Goal: Task Accomplishment & Management: Use online tool/utility

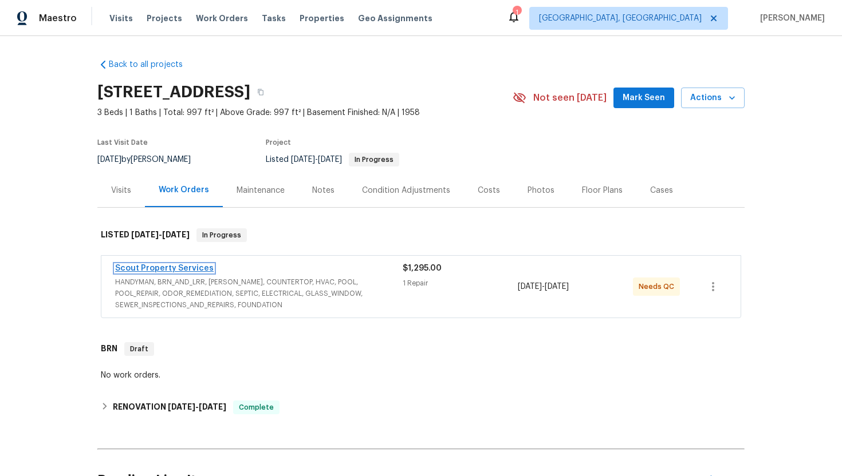
click at [177, 271] on link "Scout Property Services" at bounding box center [164, 268] width 98 height 8
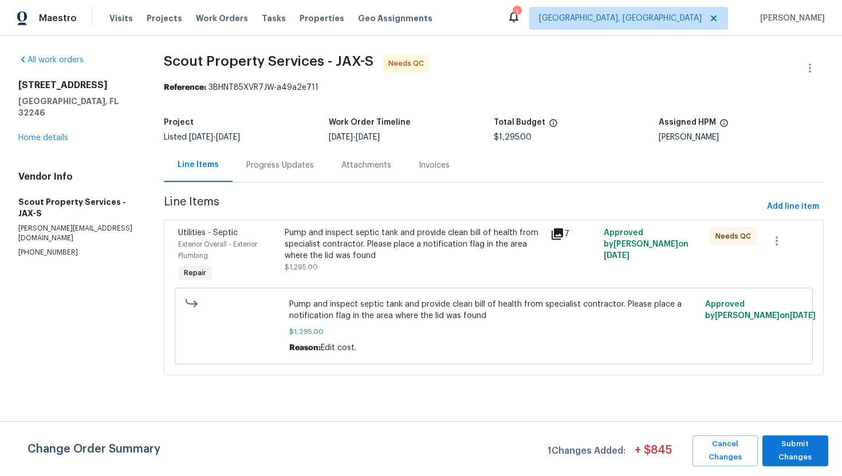
click at [283, 169] on div "Progress Updates" at bounding box center [280, 165] width 68 height 11
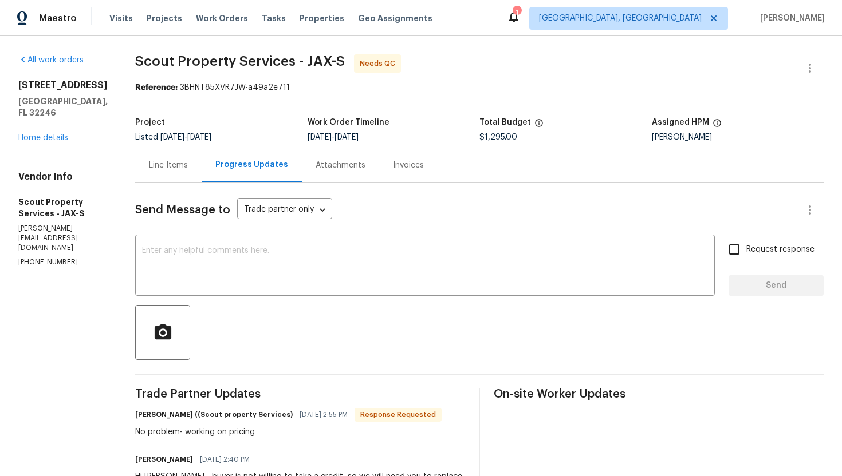
click at [45, 143] on div "3871 Dalry Dr Jacksonville, FL 32246 Home details" at bounding box center [62, 112] width 89 height 64
click at [45, 140] on link "Home details" at bounding box center [43, 138] width 50 height 8
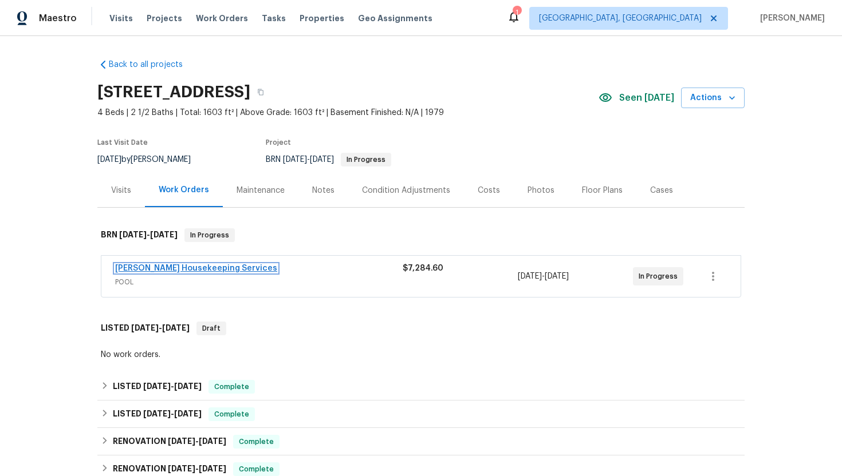
click at [192, 266] on link "Arelis Housekeeping Services" at bounding box center [196, 268] width 162 height 8
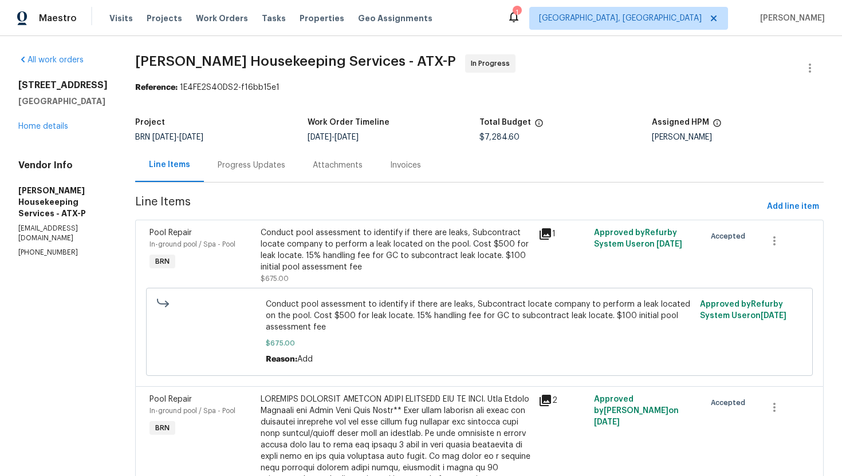
click at [273, 164] on div "Progress Updates" at bounding box center [252, 165] width 68 height 11
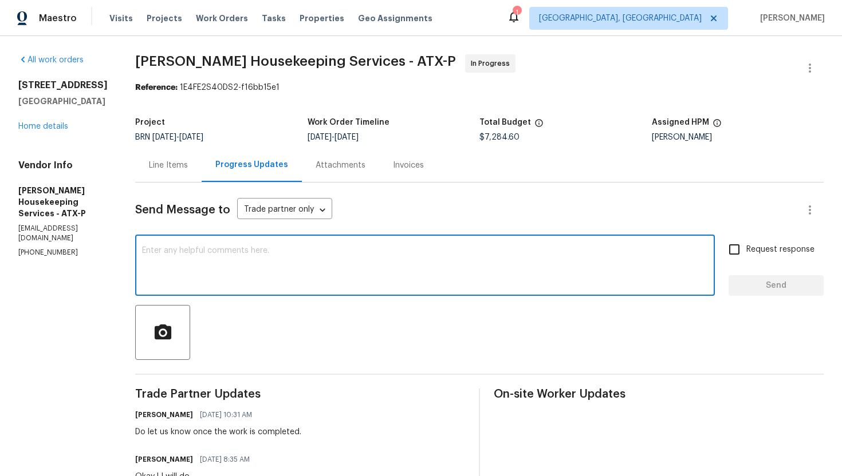
click at [248, 267] on textarea at bounding box center [425, 267] width 566 height 40
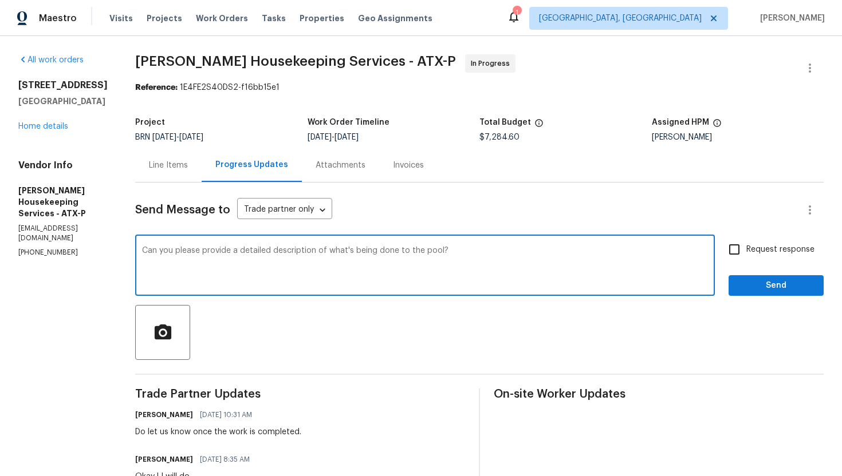
type textarea "Can you please provide a detailed description of what's being done to the pool?"
click at [787, 246] on span "Request response" at bounding box center [780, 250] width 68 height 12
click at [746, 246] on input "Request response" at bounding box center [734, 250] width 24 height 24
checkbox input "true"
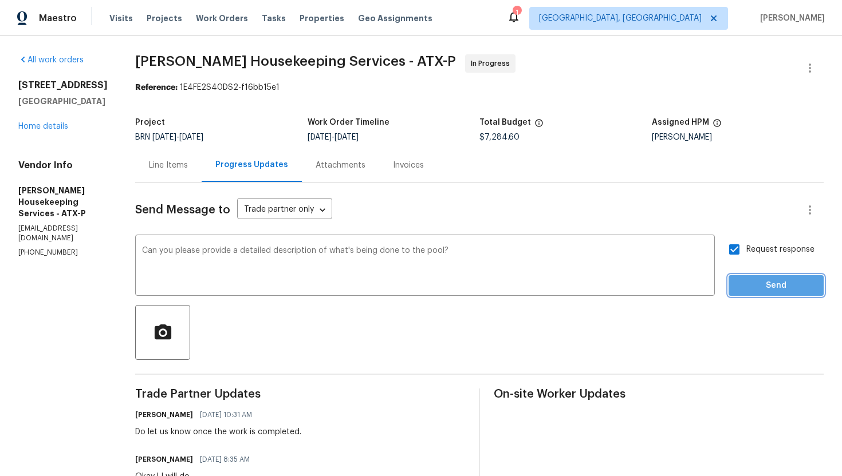
click at [773, 275] on button "Send" at bounding box center [775, 285] width 95 height 21
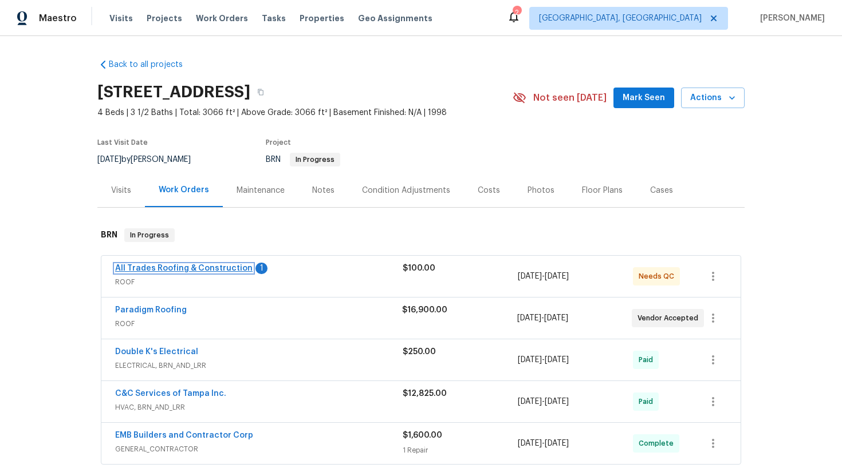
click at [150, 266] on link "All Trades Roofing & Construction" at bounding box center [183, 268] width 137 height 8
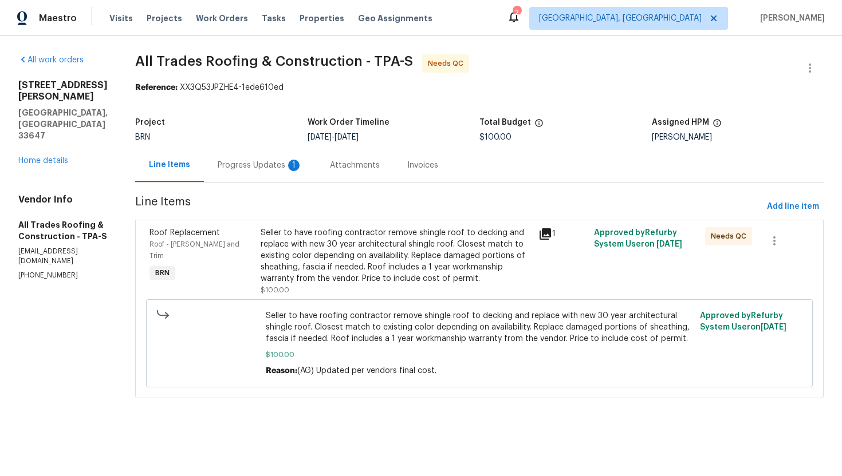
click at [287, 171] on div "Progress Updates 1" at bounding box center [260, 165] width 85 height 11
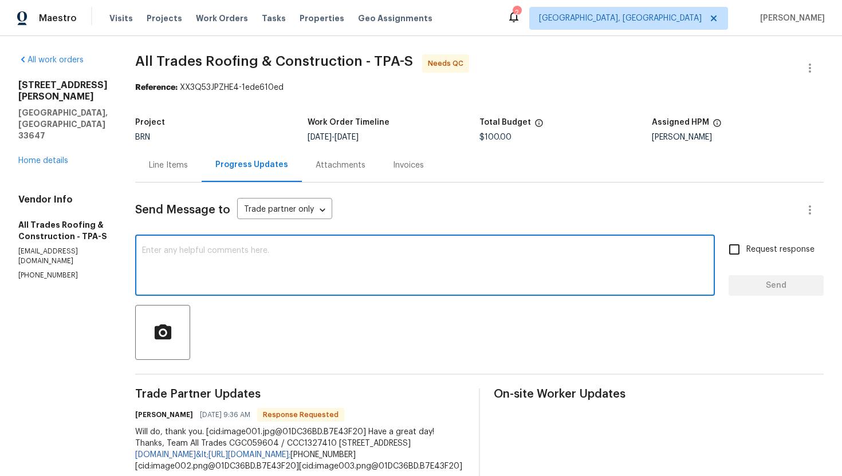
click at [180, 272] on textarea at bounding box center [425, 267] width 566 height 40
click at [165, 251] on textarea "Thank [PERSON_NAME]." at bounding box center [425, 267] width 566 height 40
type textarea "Thank you."
click at [740, 259] on input "Request response" at bounding box center [734, 250] width 24 height 24
checkbox input "true"
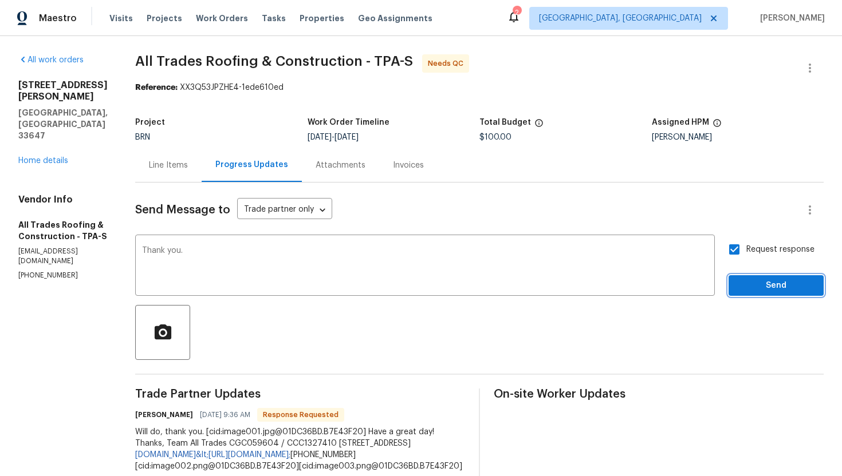
click at [752, 289] on span "Send" at bounding box center [775, 286] width 77 height 14
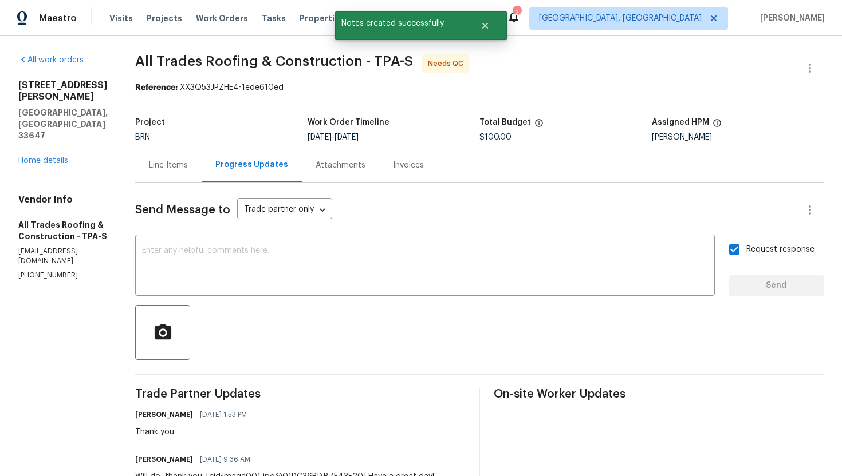
click at [167, 164] on div "Line Items" at bounding box center [168, 165] width 39 height 11
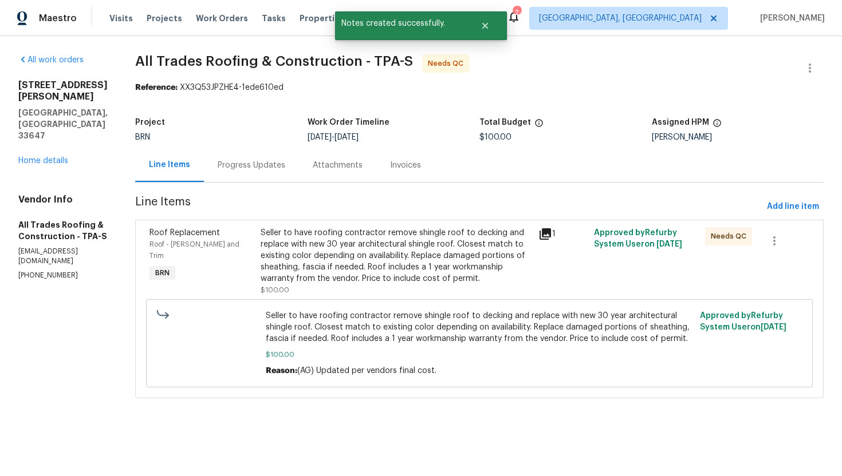
click at [352, 255] on div "Seller to have roofing contractor remove shingle roof to decking and replace wi…" at bounding box center [395, 255] width 271 height 57
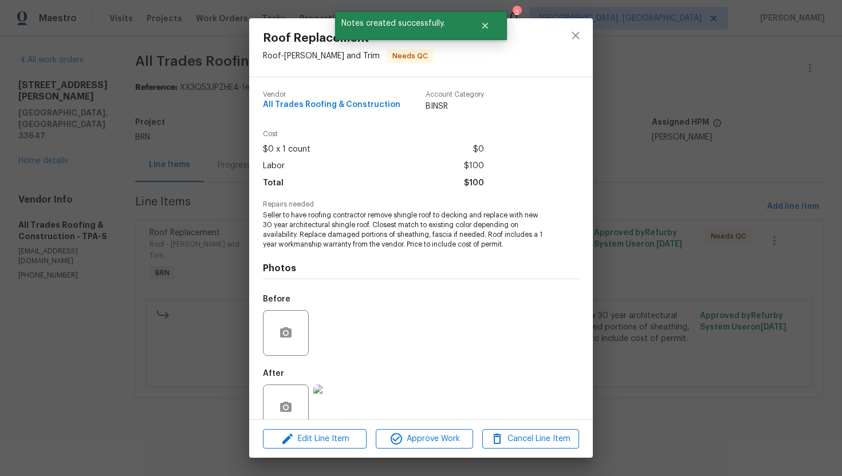
scroll to position [23, 0]
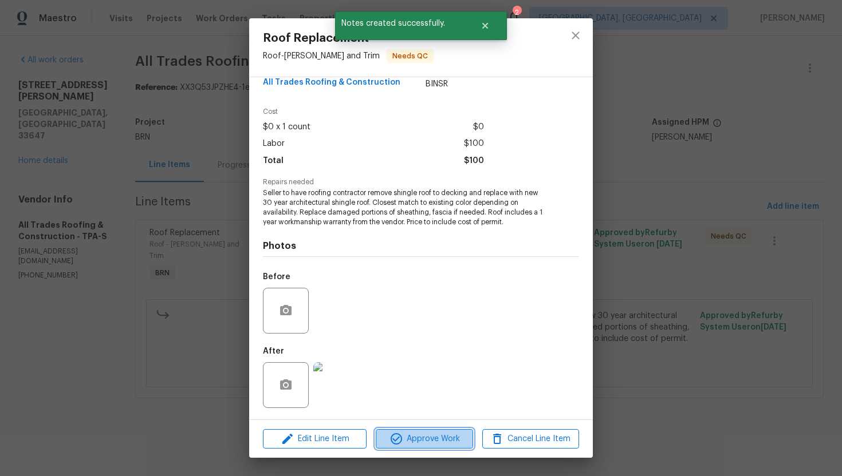
click at [423, 436] on span "Approve Work" at bounding box center [424, 439] width 90 height 14
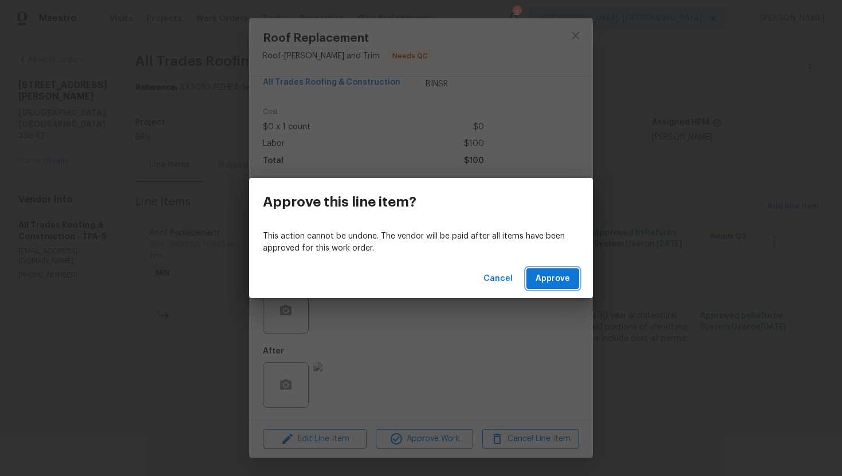
click at [540, 281] on span "Approve" at bounding box center [552, 279] width 34 height 14
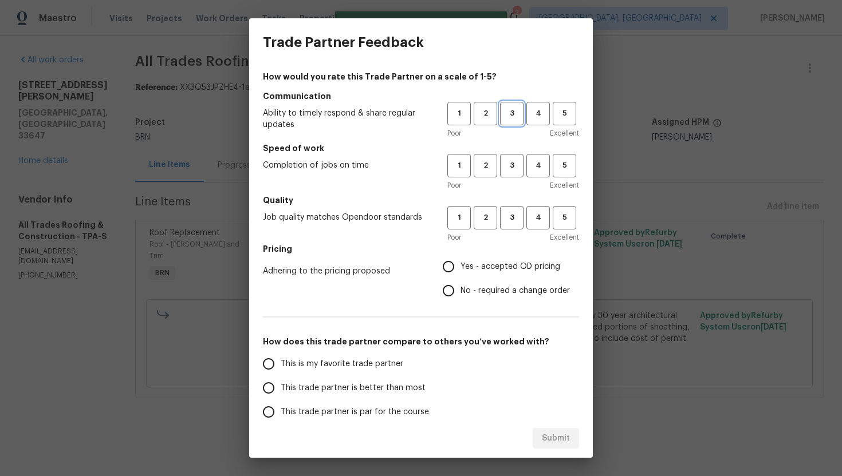
click at [513, 124] on button "3" at bounding box center [511, 113] width 23 height 23
click at [513, 145] on h5 "Speed of work" at bounding box center [421, 148] width 316 height 11
click at [512, 161] on span "3" at bounding box center [511, 165] width 21 height 13
click at [512, 223] on span "3" at bounding box center [511, 217] width 21 height 13
click at [467, 290] on span "No - required a change order" at bounding box center [514, 291] width 109 height 12
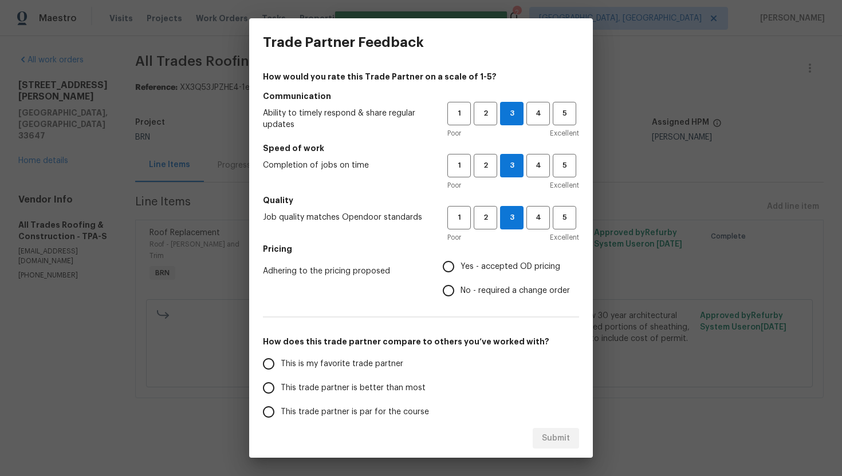
click at [460, 290] on input "No - required a change order" at bounding box center [448, 291] width 24 height 24
radio input "true"
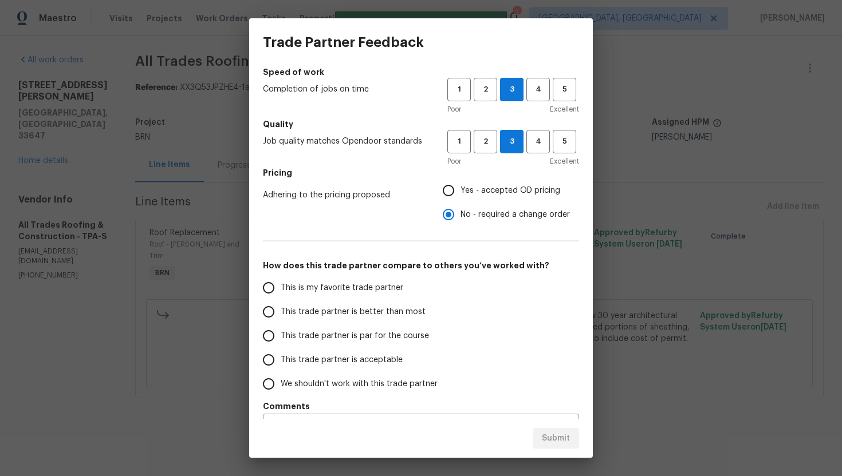
scroll to position [97, 0]
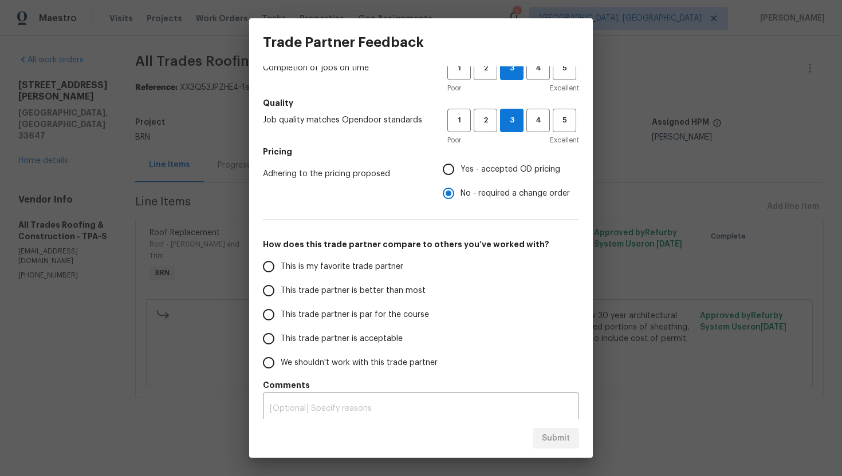
click at [326, 309] on span "This trade partner is par for the course" at bounding box center [355, 315] width 148 height 12
click at [281, 309] on input "This trade partner is par for the course" at bounding box center [268, 315] width 24 height 24
click at [564, 437] on span "Submit" at bounding box center [556, 439] width 28 height 14
radio input "true"
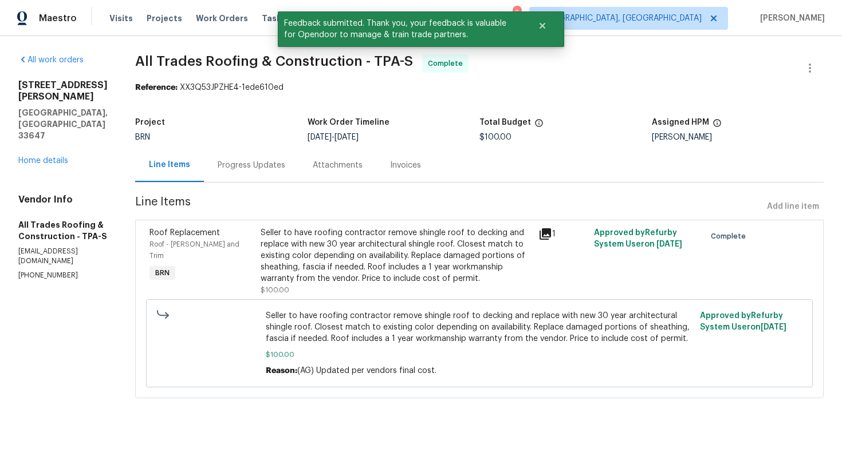
click at [271, 157] on div "Progress Updates" at bounding box center [251, 165] width 95 height 34
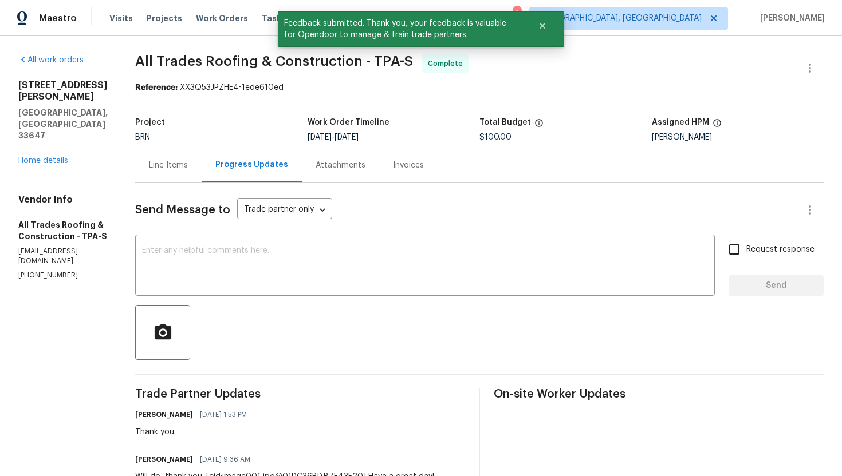
click at [172, 173] on div "Line Items" at bounding box center [168, 165] width 66 height 34
